Goal: Task Accomplishment & Management: Manage account settings

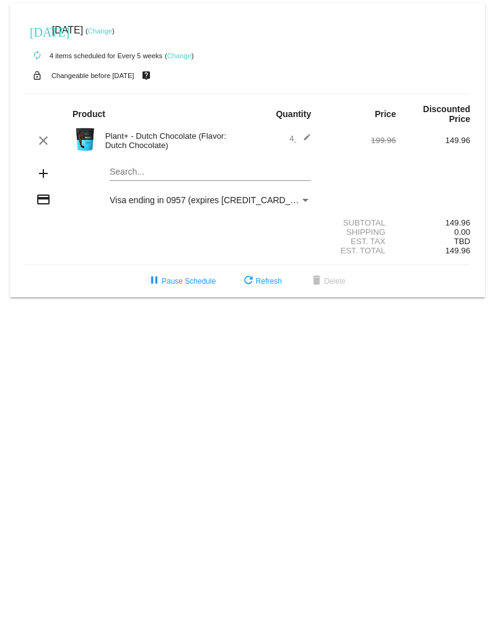
click at [112, 33] on link "Change" at bounding box center [100, 30] width 24 height 7
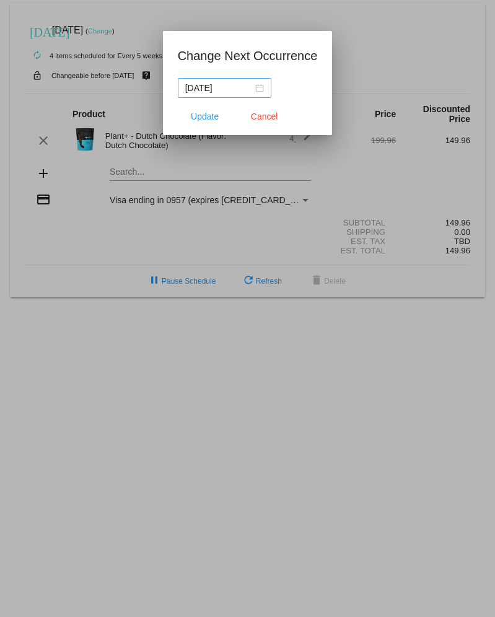
click at [264, 90] on div "[DATE]" at bounding box center [224, 88] width 79 height 14
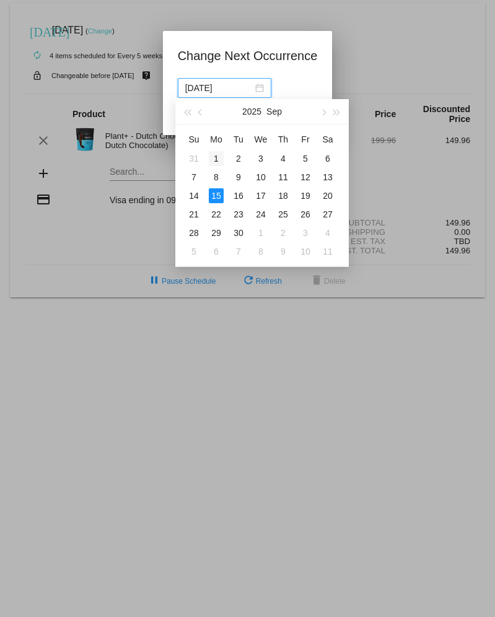
click at [217, 157] on div "1" at bounding box center [216, 158] width 15 height 15
type input "[DATE]"
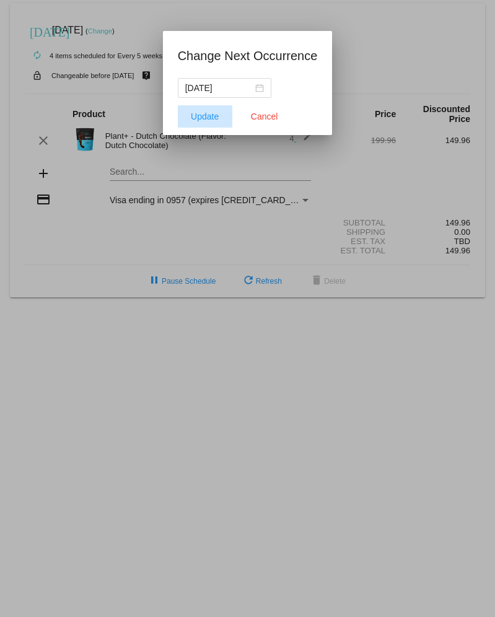
click at [200, 121] on span "Update" at bounding box center [205, 116] width 28 height 10
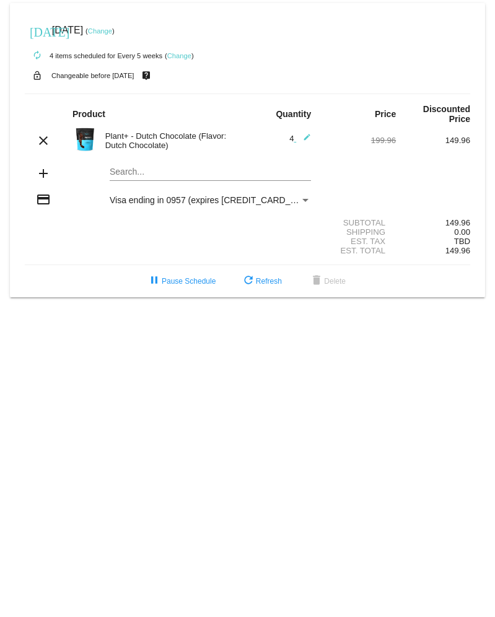
click at [179, 58] on link "Change" at bounding box center [179, 55] width 24 height 7
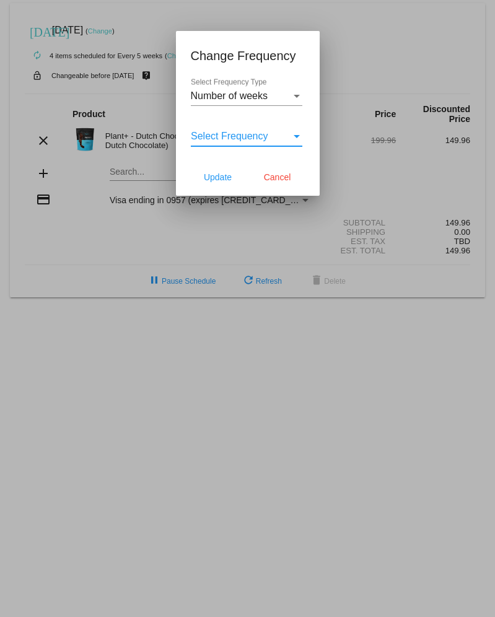
click at [297, 137] on div "Select Frequency" at bounding box center [297, 136] width 6 height 3
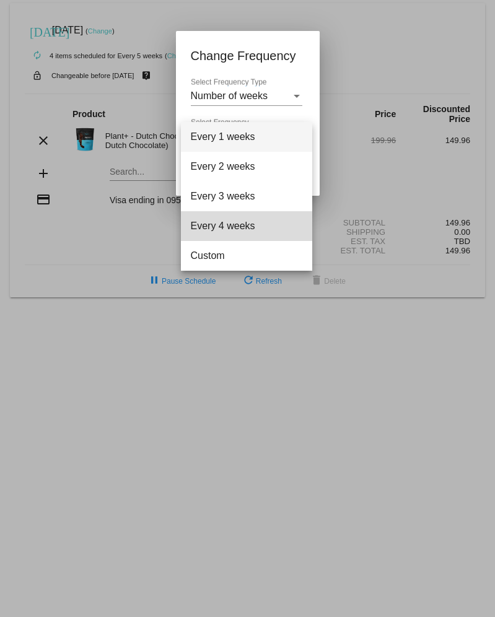
click at [244, 227] on span "Every 4 weeks" at bounding box center [246, 226] width 111 height 30
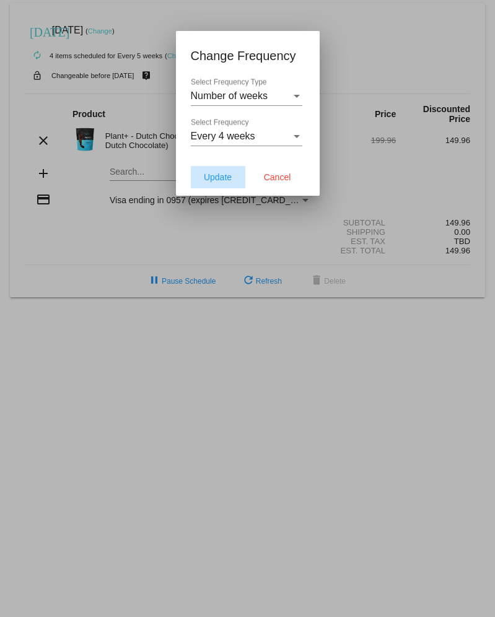
click at [222, 177] on span "Update" at bounding box center [218, 177] width 28 height 10
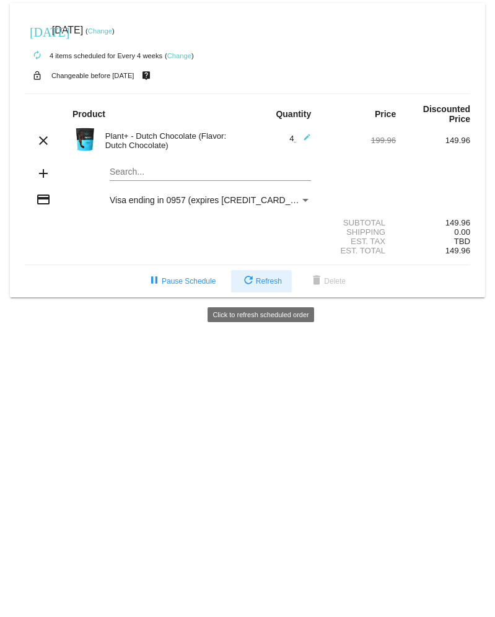
click at [265, 286] on span "refresh Refresh" at bounding box center [261, 281] width 41 height 9
